Goal: Information Seeking & Learning: Learn about a topic

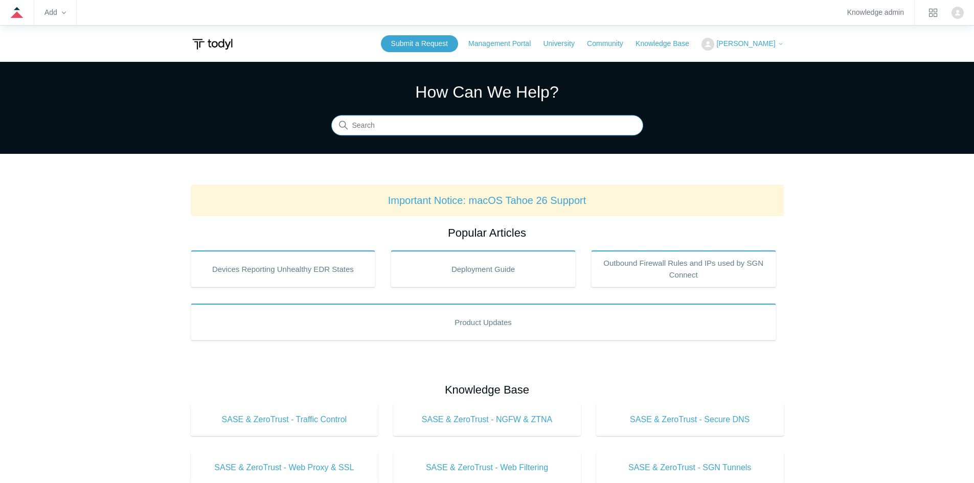
click at [369, 126] on input "Search" at bounding box center [487, 126] width 312 height 20
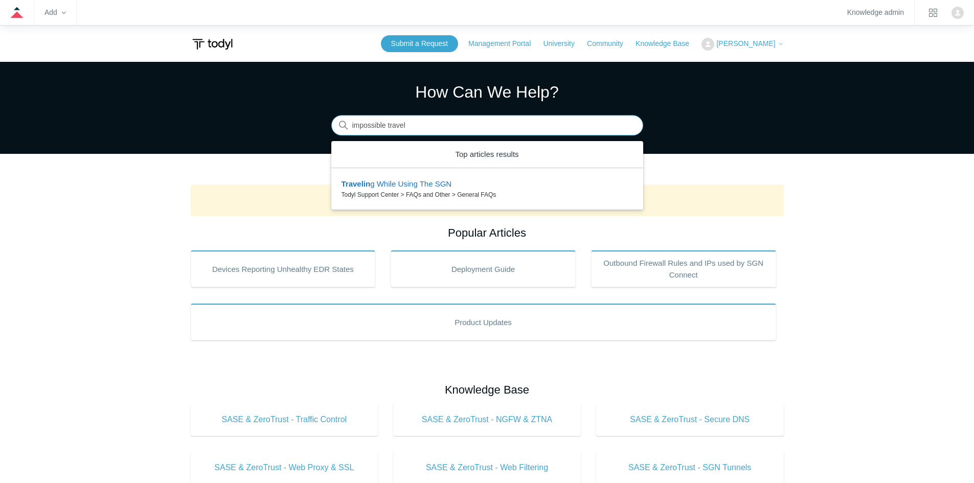
type input "impossible travel"
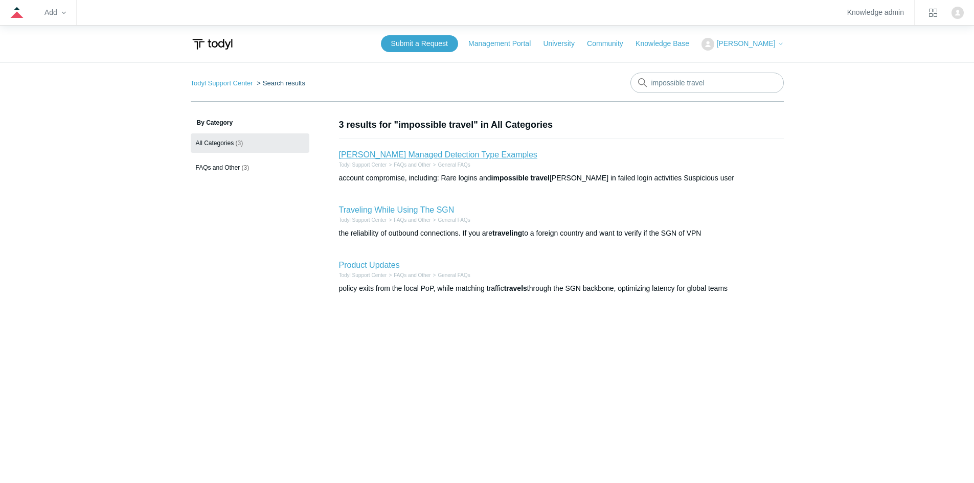
click at [432, 153] on link "[PERSON_NAME] Managed Detection Type Examples" at bounding box center [438, 154] width 198 height 9
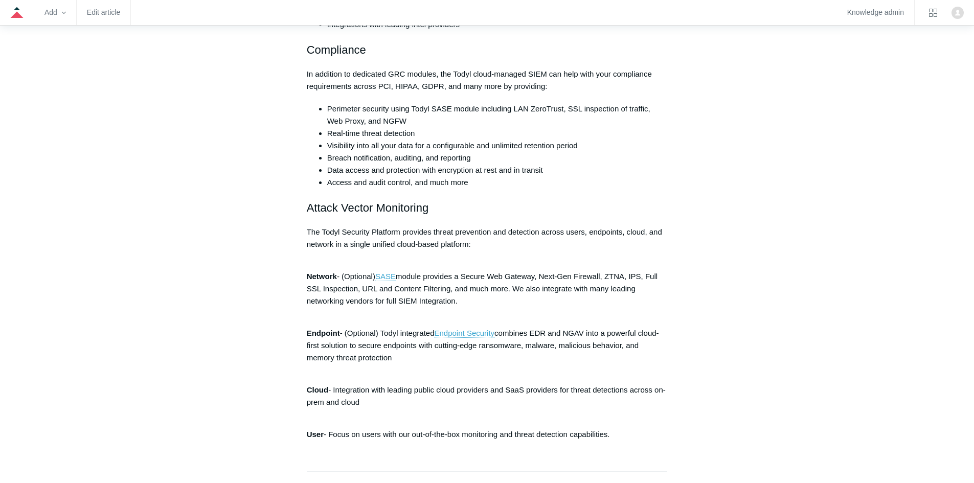
scroll to position [2045, 0]
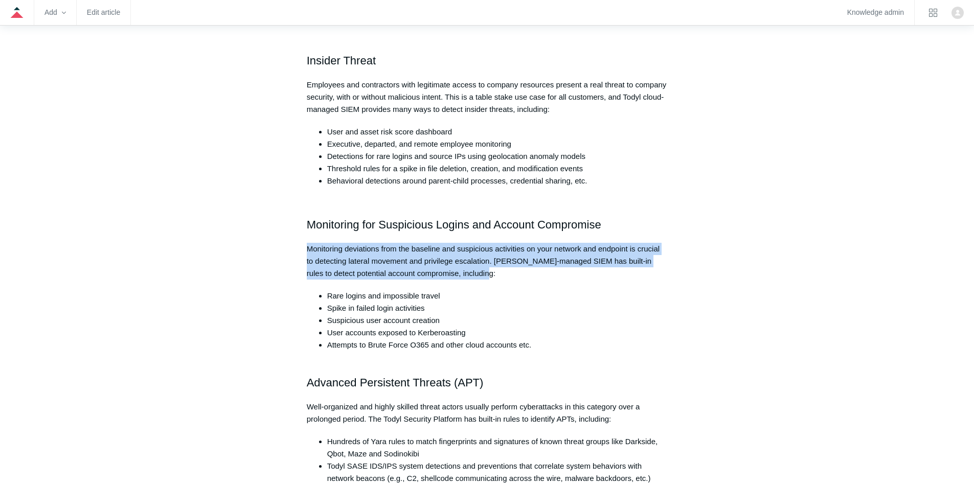
drag, startPoint x: 305, startPoint y: 214, endPoint x: 626, endPoint y: 234, distance: 321.7
copy p "Monitoring deviations from the baseline and suspicious activities on your netwo…"
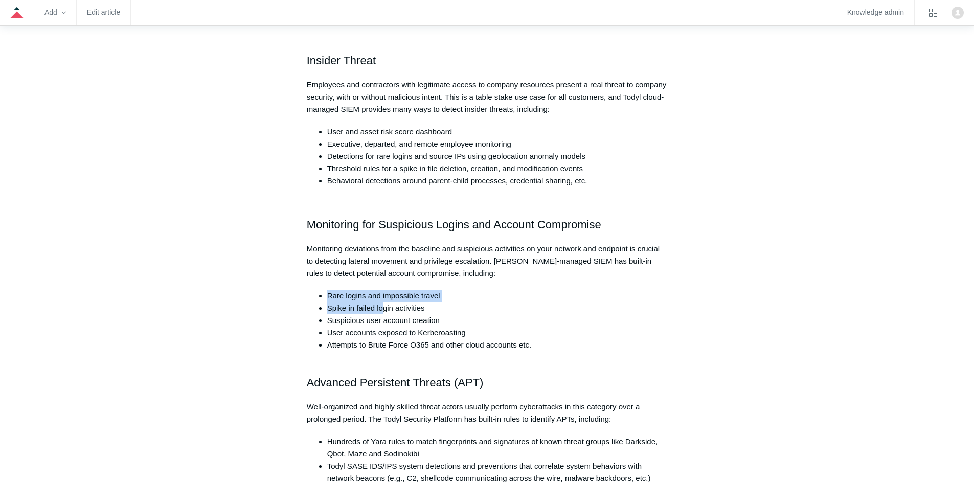
drag, startPoint x: 310, startPoint y: 257, endPoint x: 344, endPoint y: 258, distance: 34.3
click at [325, 290] on ul "Rare logins and impossible travel [PERSON_NAME] in failed login activities Susp…" at bounding box center [492, 327] width 351 height 74
click at [337, 302] on li "Spike in failed login activities" at bounding box center [497, 308] width 341 height 12
drag, startPoint x: 288, startPoint y: 268, endPoint x: 300, endPoint y: 279, distance: 15.2
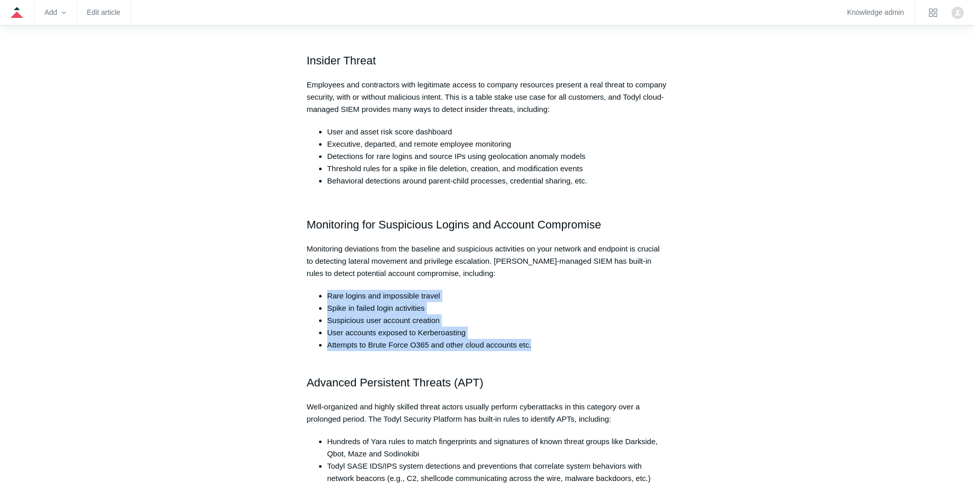
drag, startPoint x: 540, startPoint y: 309, endPoint x: 321, endPoint y: 261, distance: 224.7
click at [321, 290] on ul "Rare logins and impossible travel [PERSON_NAME] in failed login activities Susp…" at bounding box center [492, 327] width 351 height 74
copy ul "Rare logins and impossible travel [PERSON_NAME] in failed login activities Susp…"
click at [349, 314] on li "Suspicious user account creation" at bounding box center [497, 320] width 341 height 12
